Goal: Task Accomplishment & Management: Use online tool/utility

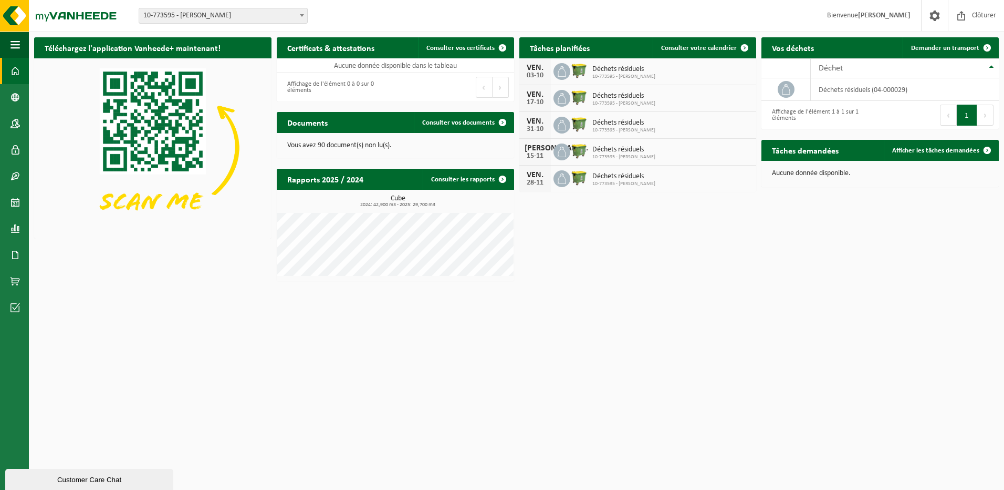
click at [100, 477] on div "Customer Care Chat" at bounding box center [89, 479] width 152 height 8
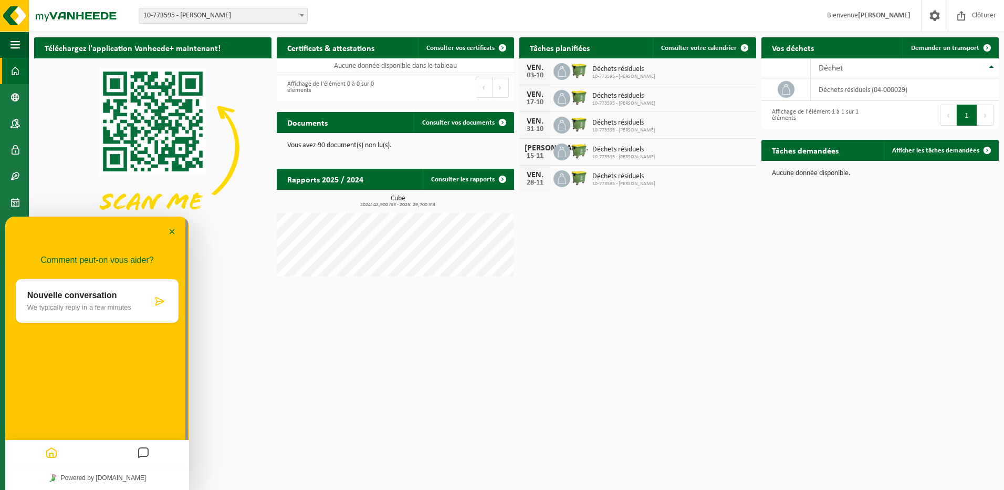
click at [396, 434] on html "Site: 10-773595 - SRL EMMANUEL DUTRIEUX - HOLLAIN 10-773595 - SRL EMMANUEL DUTR…" at bounding box center [502, 245] width 1004 height 490
click at [114, 477] on link "Powered by tawk.to" at bounding box center [97, 478] width 105 height 14
click at [54, 454] on icon "Home" at bounding box center [51, 453] width 13 height 20
click at [136, 452] on button "Messages" at bounding box center [143, 453] width 18 height 20
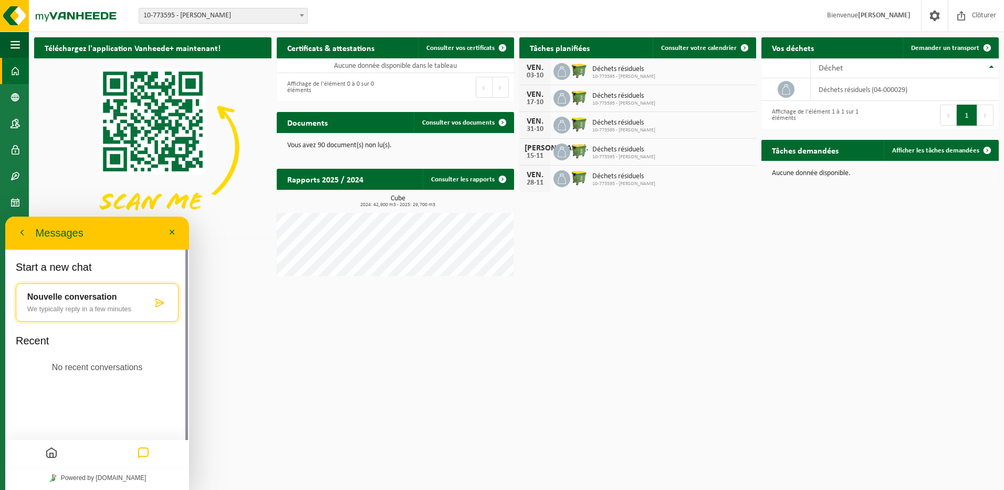
click at [113, 366] on p "No recent conversations" at bounding box center [97, 367] width 91 height 14
click at [69, 367] on p "No recent conversations" at bounding box center [97, 367] width 91 height 14
click at [42, 344] on p "Recent" at bounding box center [97, 343] width 163 height 18
click at [30, 344] on p "Recent" at bounding box center [97, 343] width 163 height 18
click at [81, 369] on p "No recent conversations" at bounding box center [97, 367] width 91 height 14
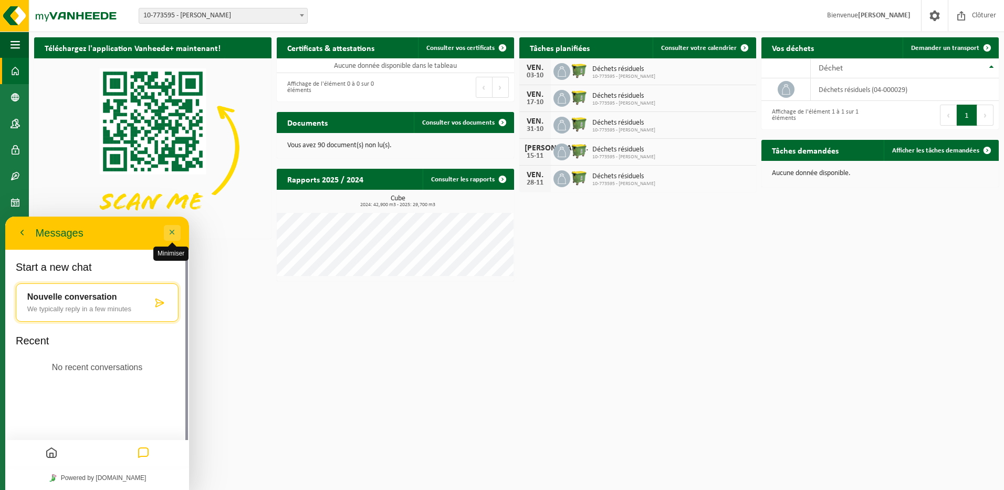
click at [167, 232] on button "Minimiser" at bounding box center [172, 233] width 17 height 16
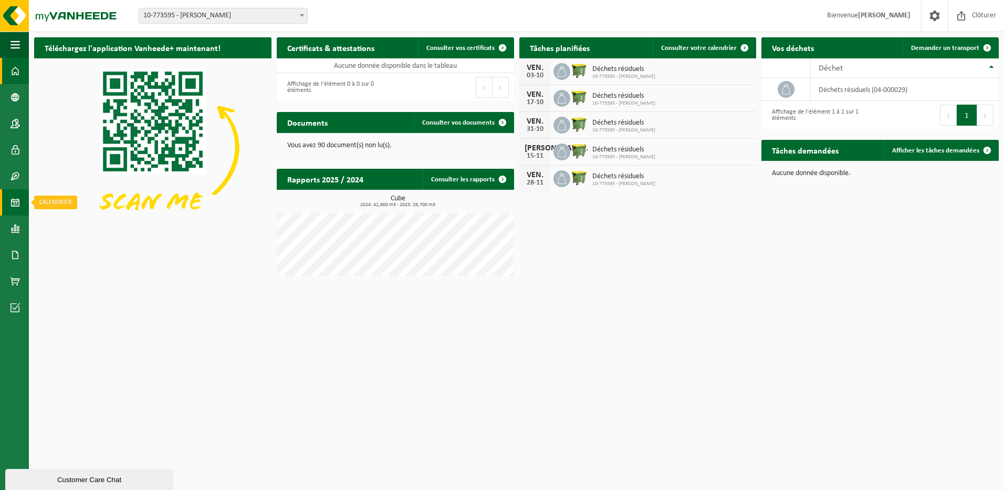
click at [19, 202] on span at bounding box center [15, 202] width 9 height 26
